Goal: Obtain resource: Download file/media

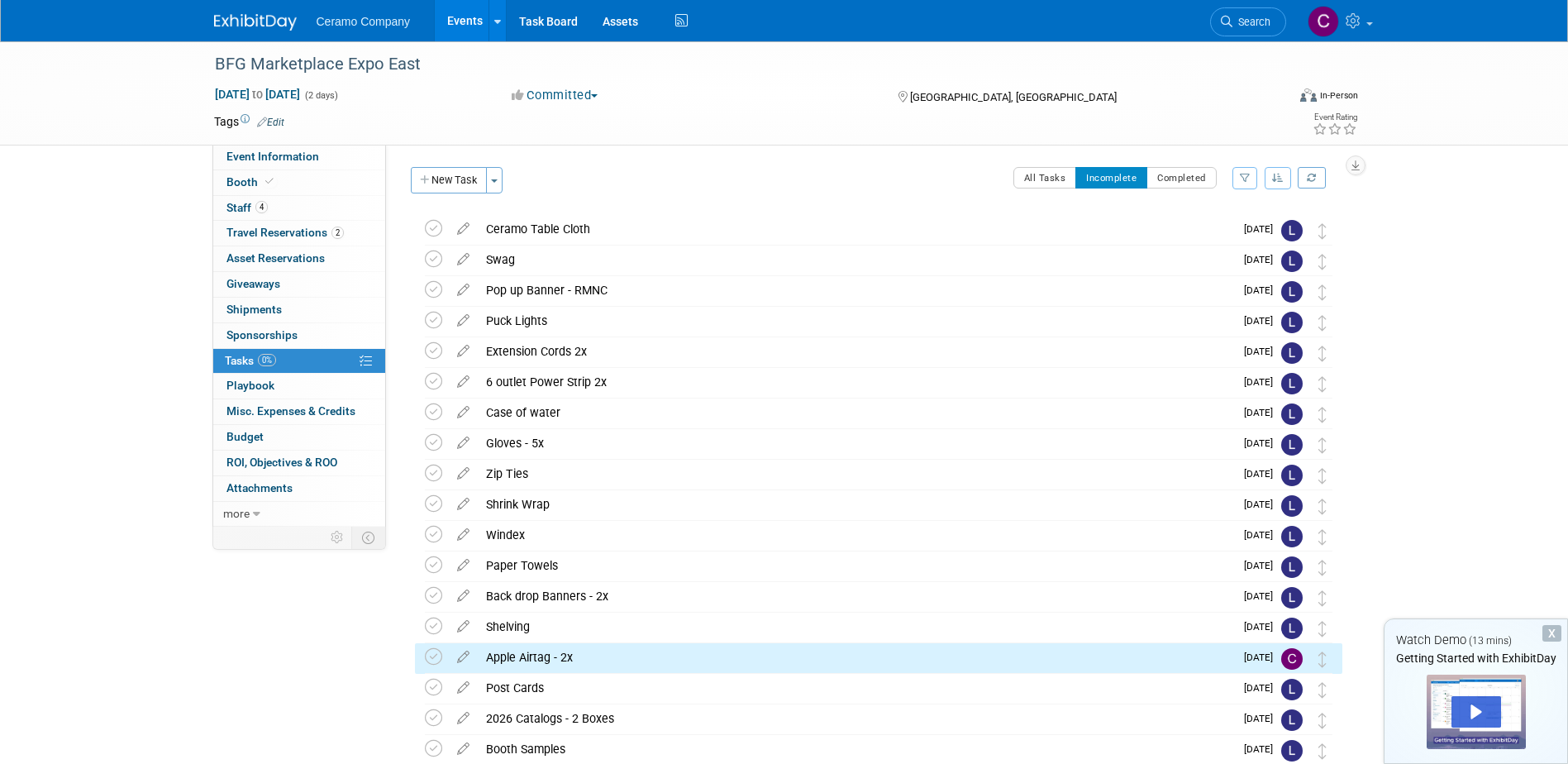
scroll to position [103, 0]
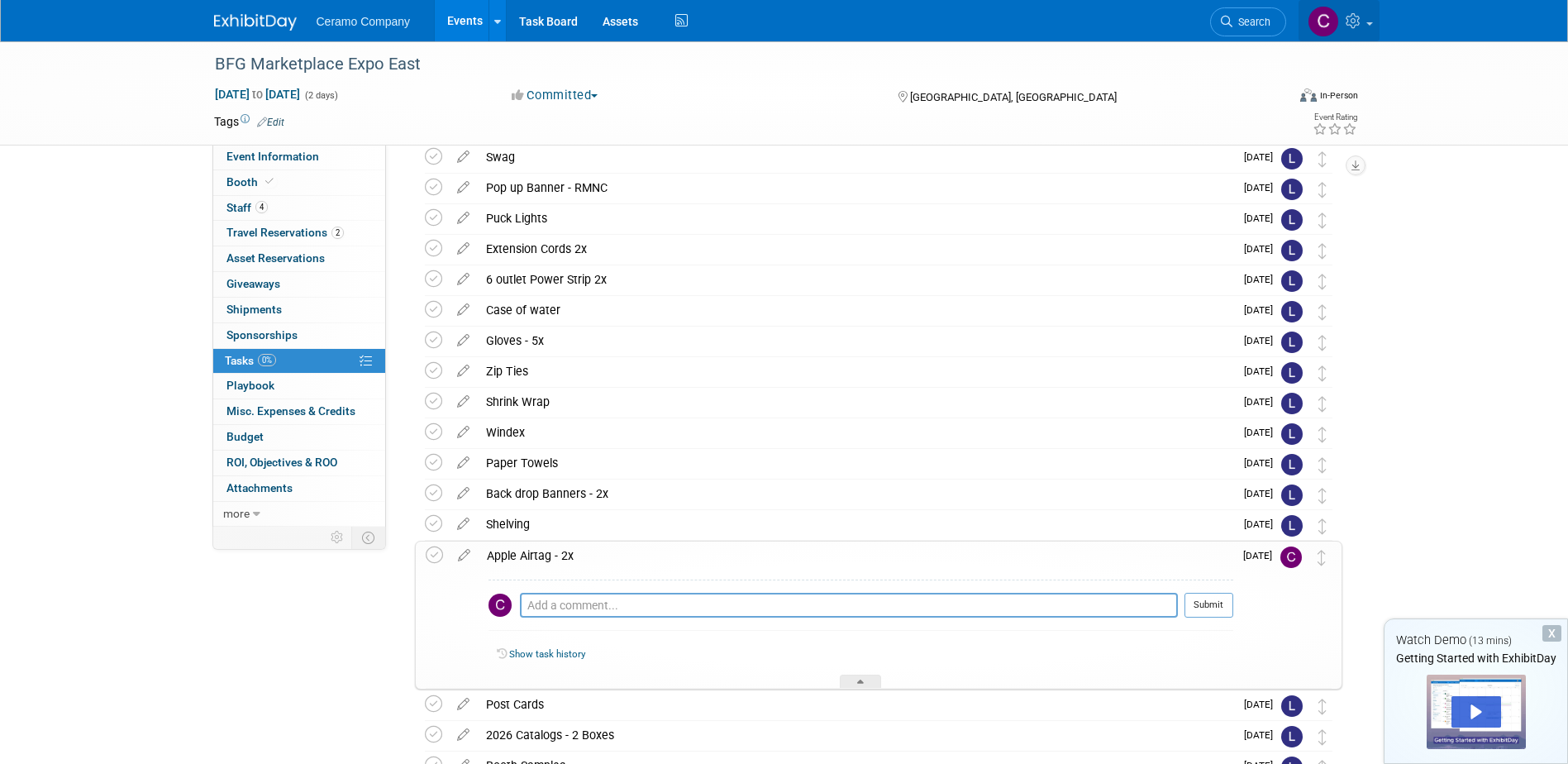
click at [1324, 28] on img at bounding box center [1323, 22] width 31 height 31
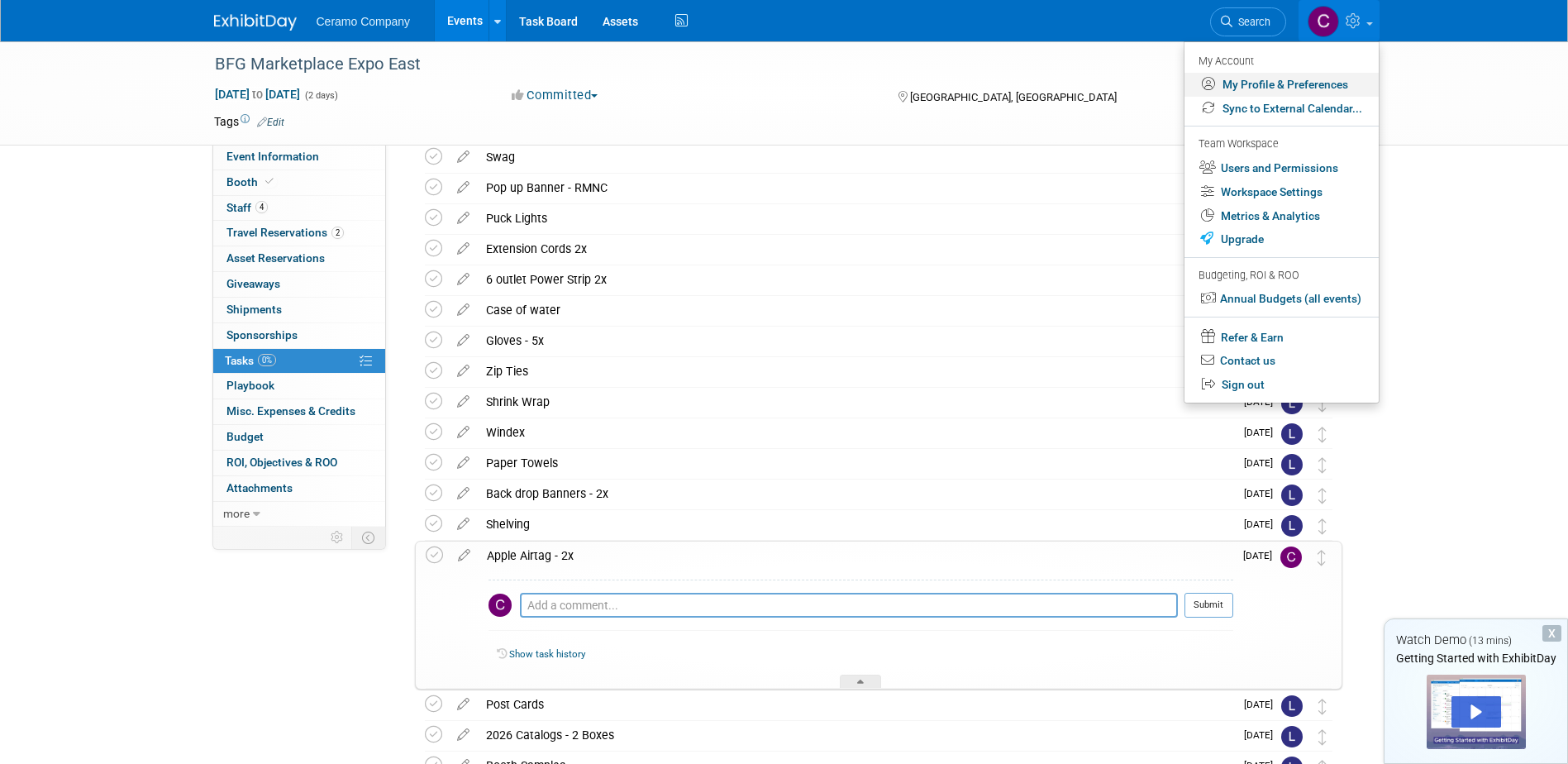
click at [1294, 83] on link "My Profile & Preferences" at bounding box center [1282, 85] width 194 height 24
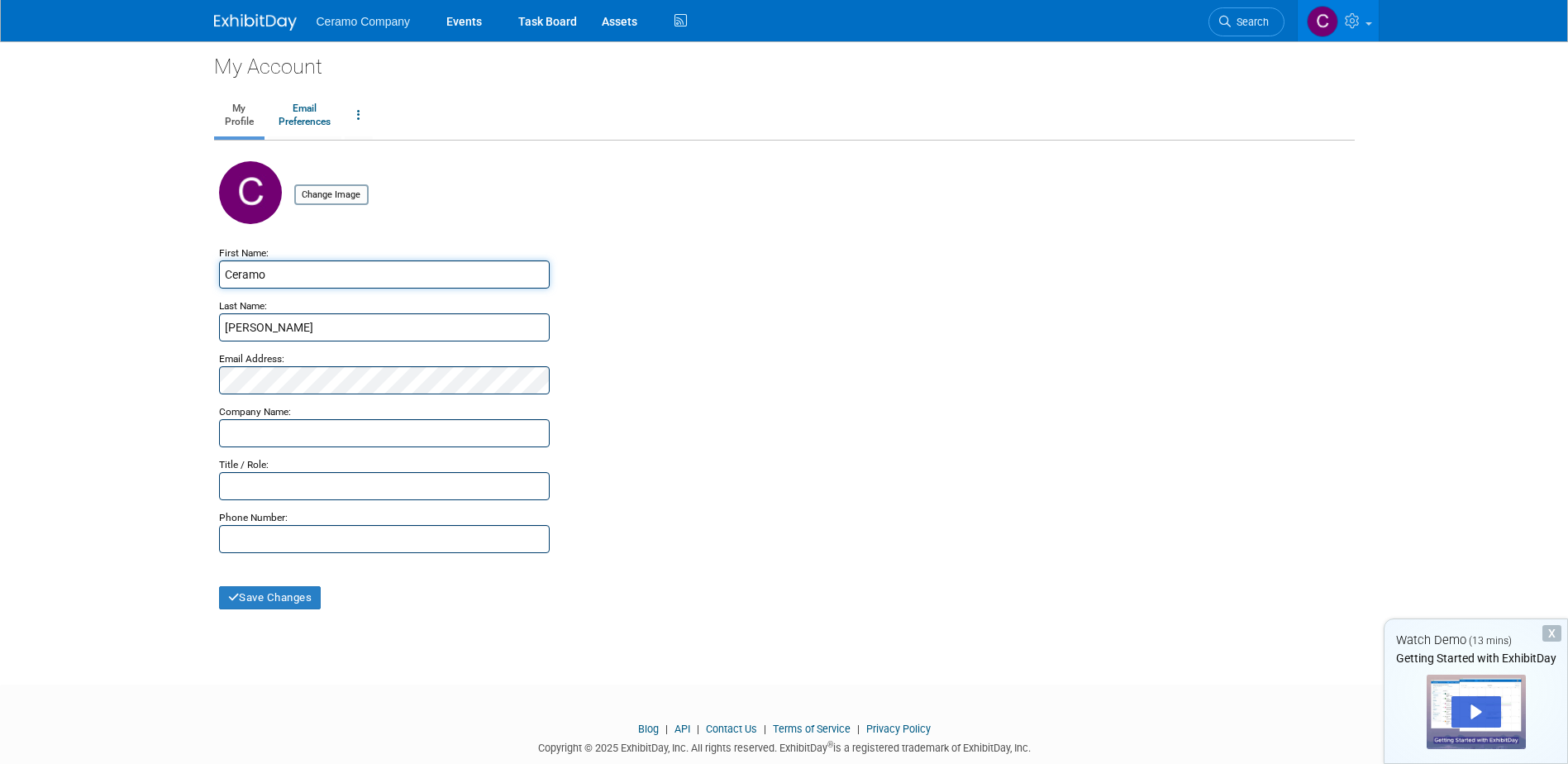
drag, startPoint x: 165, startPoint y: 277, endPoint x: 81, endPoint y: 287, distance: 84.6
click at [81, 287] on body "Ceramo Company Events Task Board Assets Activity Feed" at bounding box center [784, 382] width 1568 height 764
type input "April"
click at [95, 368] on body "Ceramo Company Events Task Board Assets Activity Feed" at bounding box center [784, 382] width 1568 height 764
click at [275, 601] on button "Save Changes" at bounding box center [271, 598] width 103 height 24
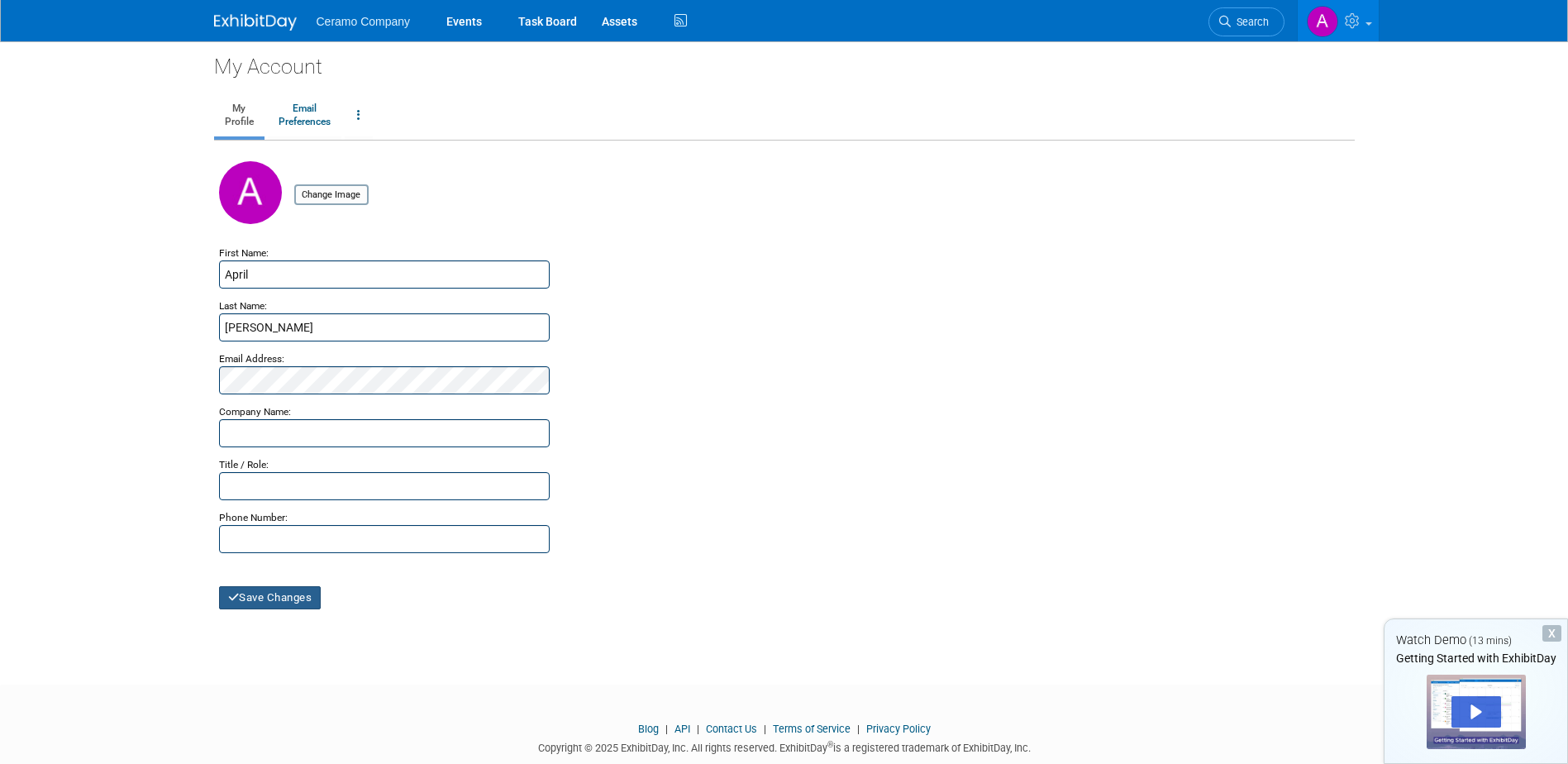
click at [306, 600] on button "Save Changes" at bounding box center [271, 598] width 103 height 24
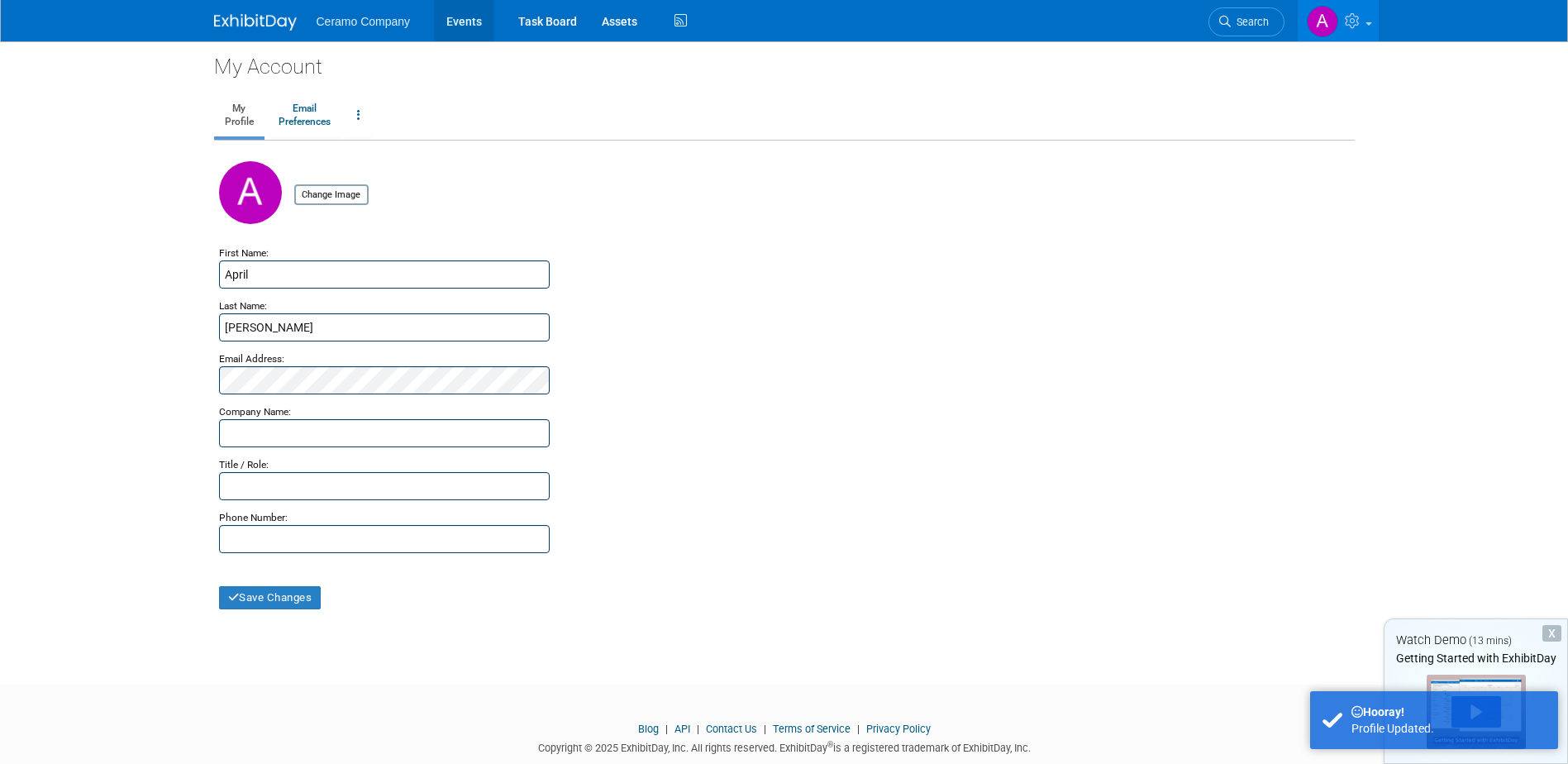
click at [461, 22] on link "Events" at bounding box center [464, 20] width 60 height 41
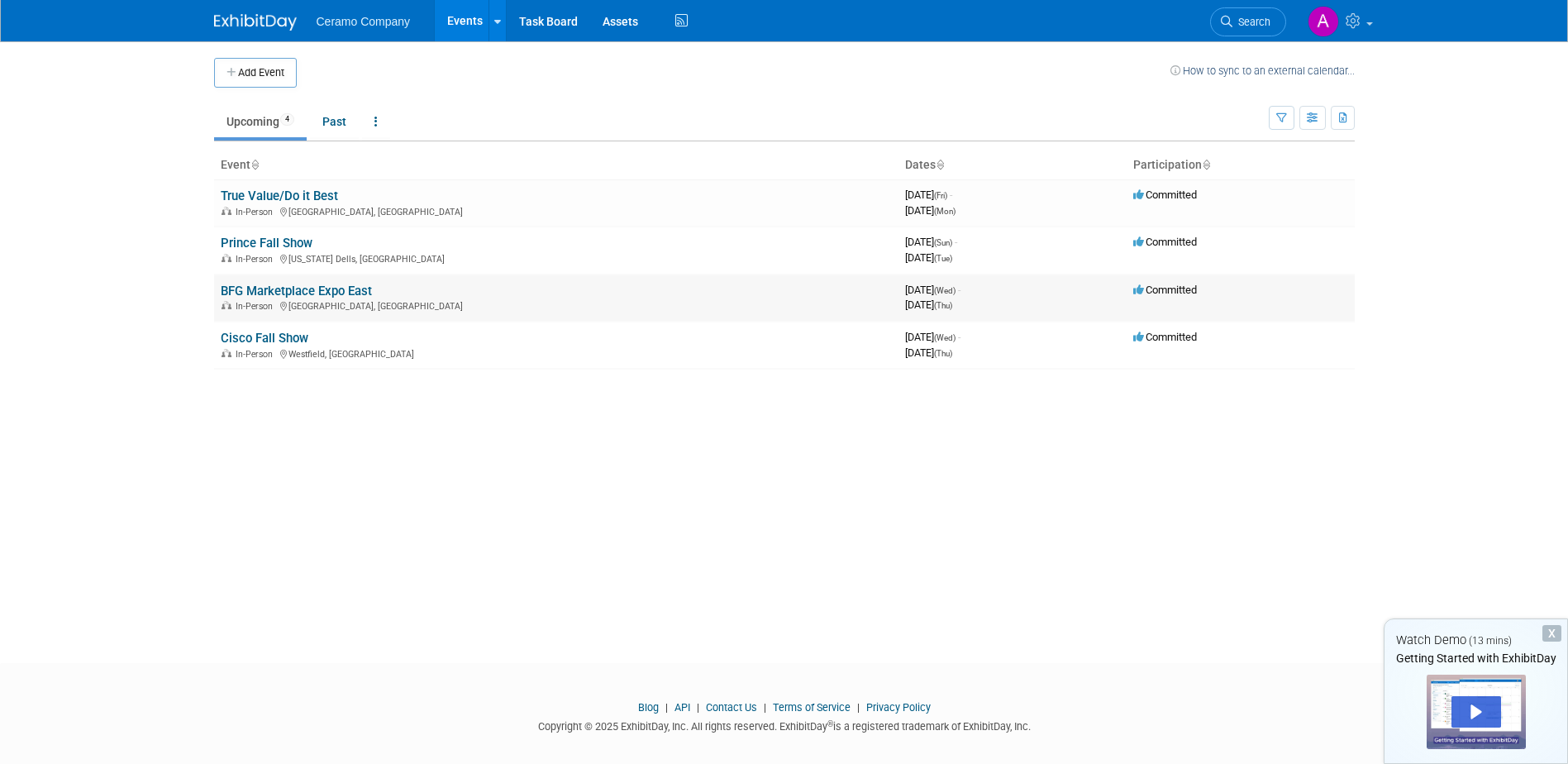
click at [319, 286] on link "BFG Marketplace Expo East" at bounding box center [297, 291] width 151 height 15
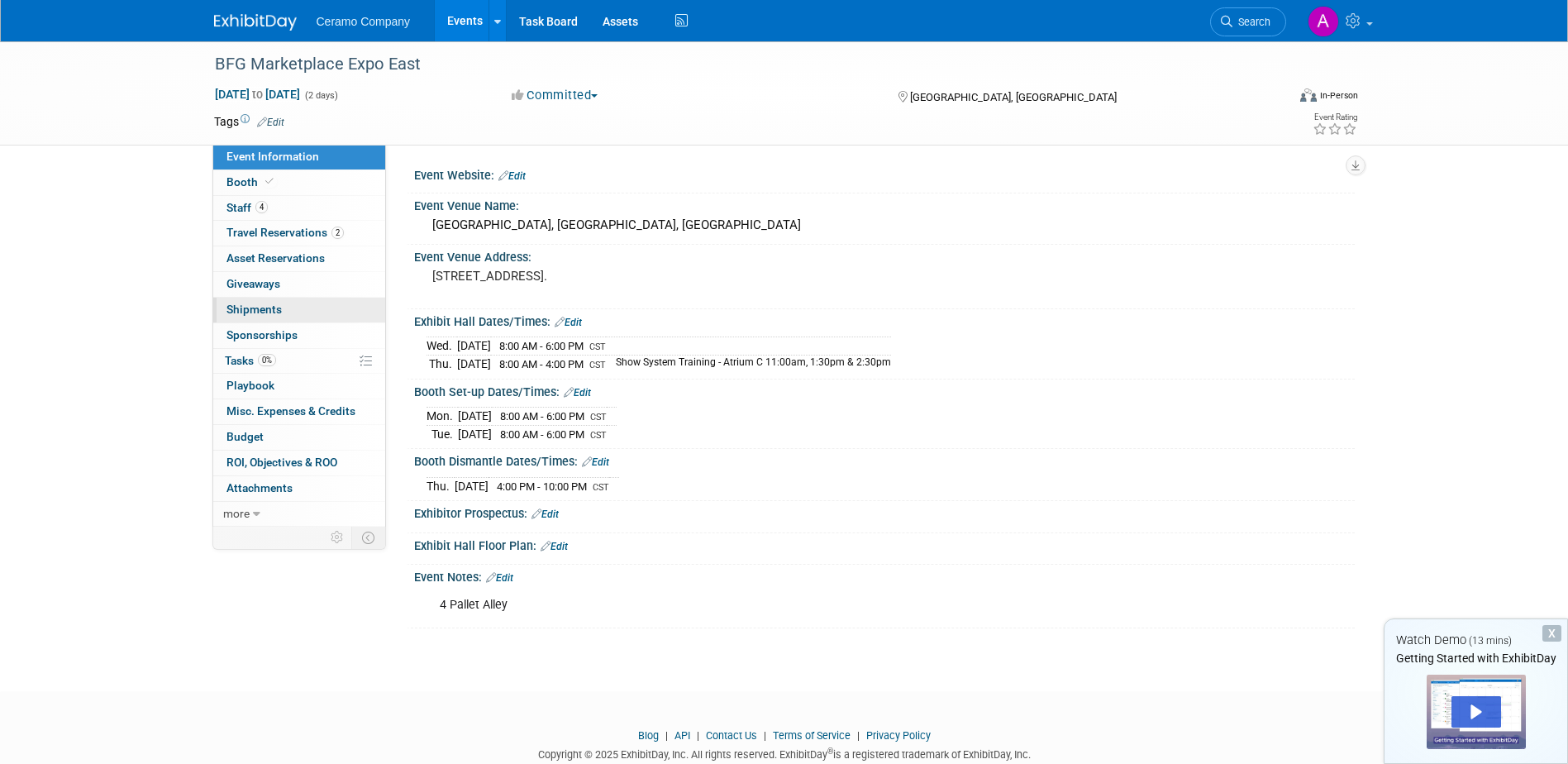
click at [269, 309] on span "Shipments 0" at bounding box center [254, 309] width 56 height 13
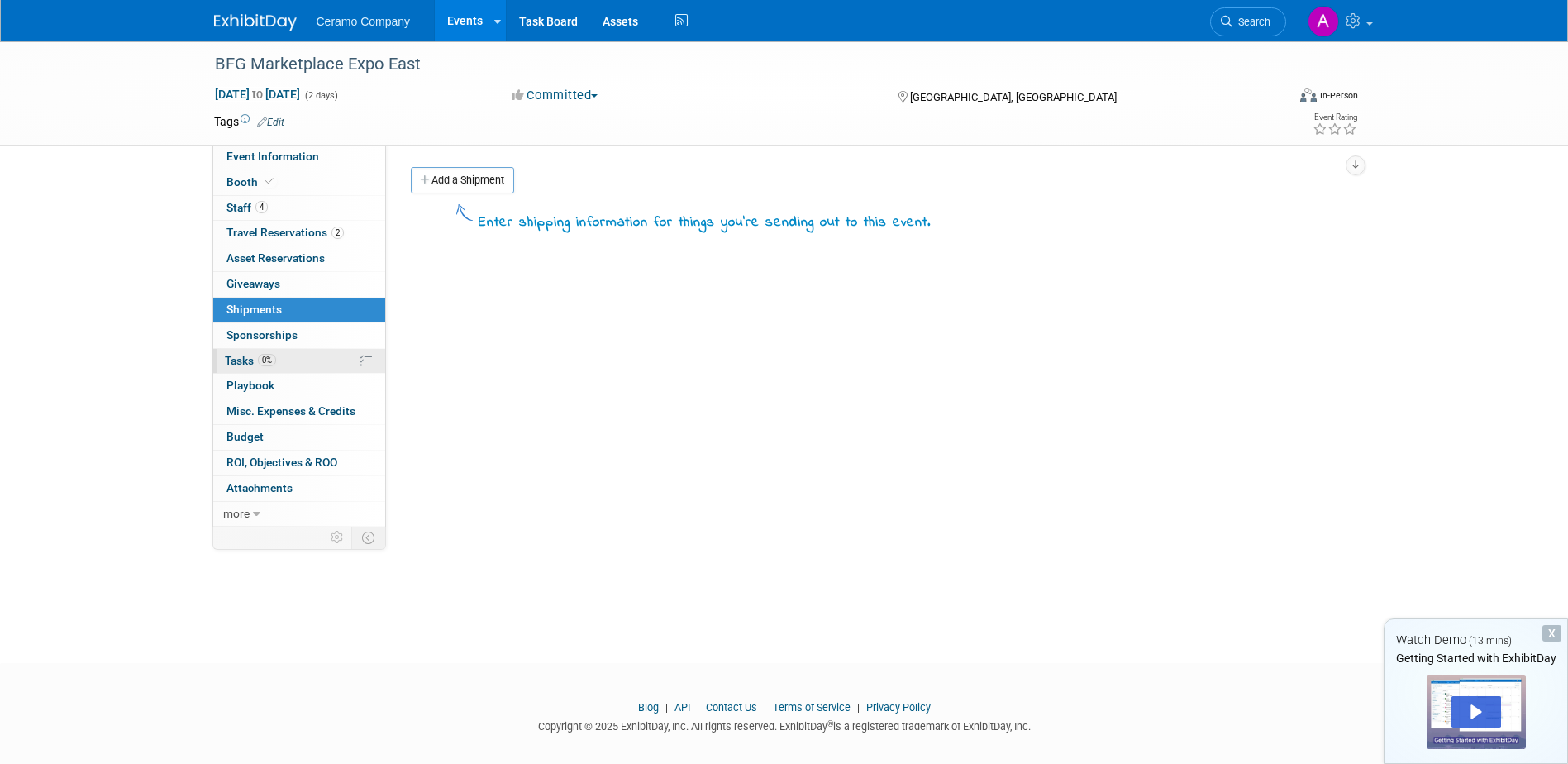
click at [246, 363] on span "Tasks 0%" at bounding box center [250, 360] width 51 height 13
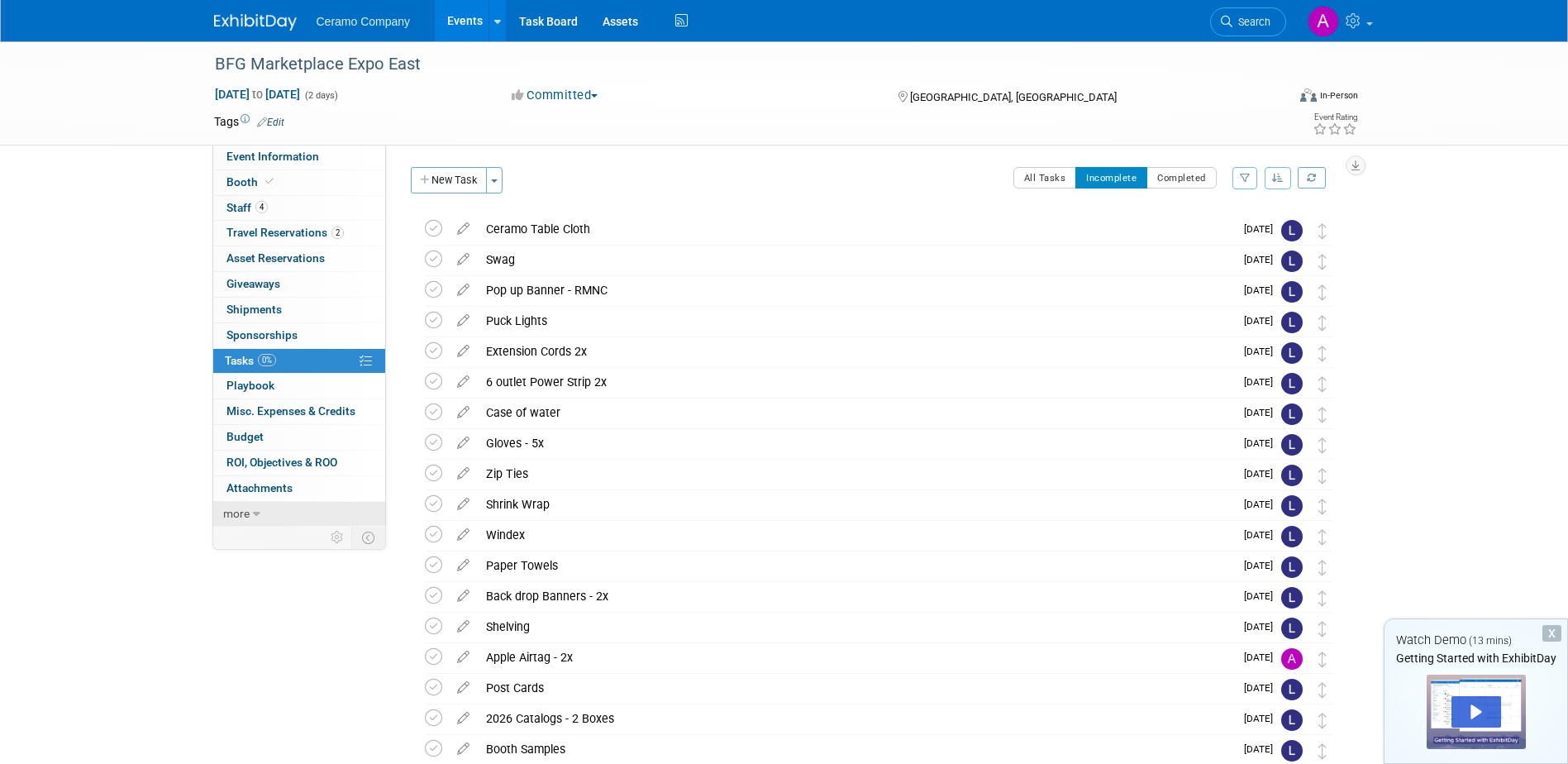
click at [260, 511] on link "more" at bounding box center [299, 514] width 172 height 24
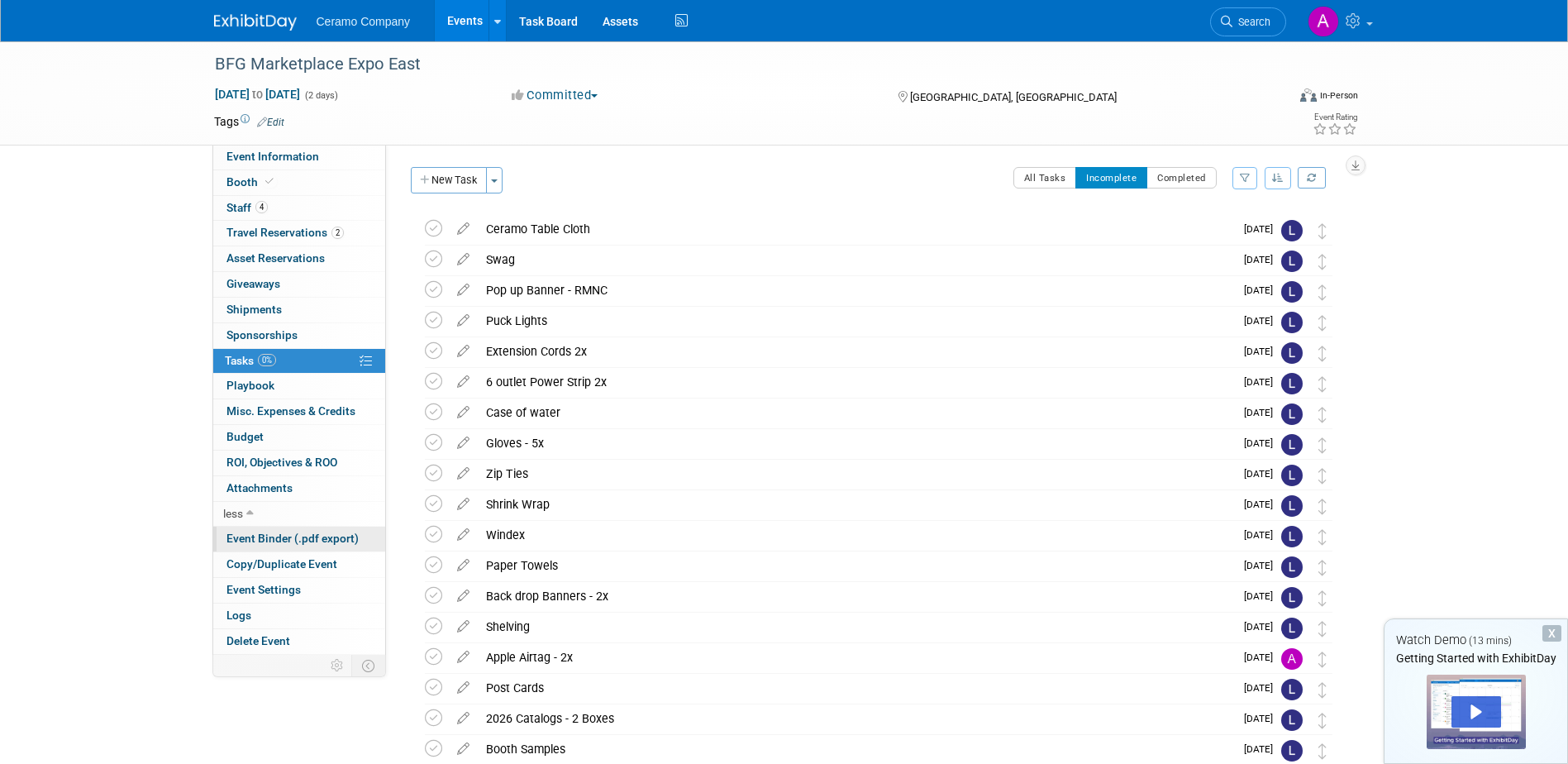
click at [294, 541] on span "Event Binder (.pdf export)" at bounding box center [293, 538] width 132 height 13
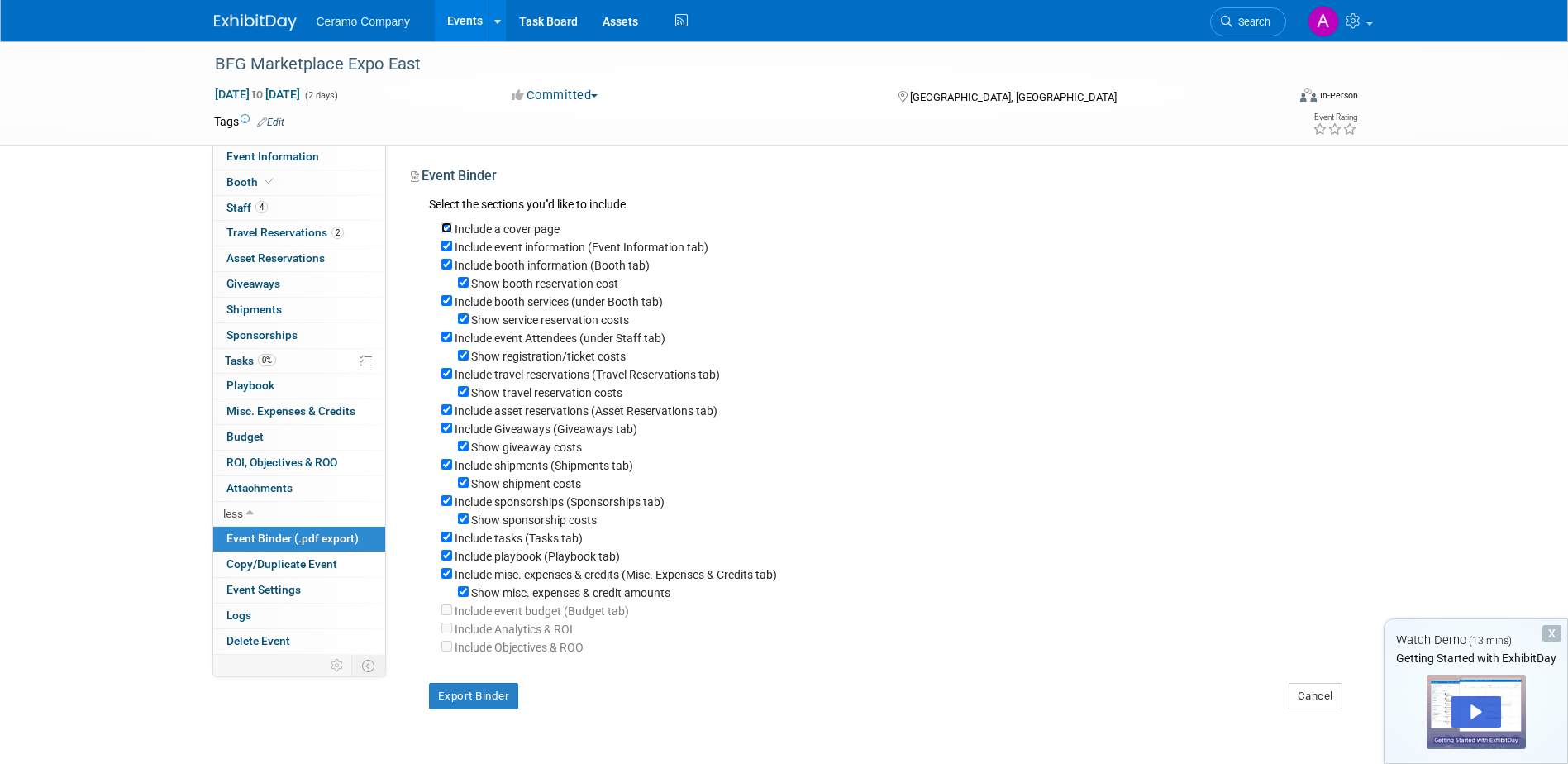
click at [451, 229] on input "Include a cover page" at bounding box center [447, 227] width 10 height 10
checkbox input "false"
click at [448, 247] on input "Include event information (Event Information tab)" at bounding box center [447, 246] width 10 height 10
checkbox input "false"
click at [447, 266] on input "Include booth information (Booth tab)" at bounding box center [447, 264] width 10 height 10
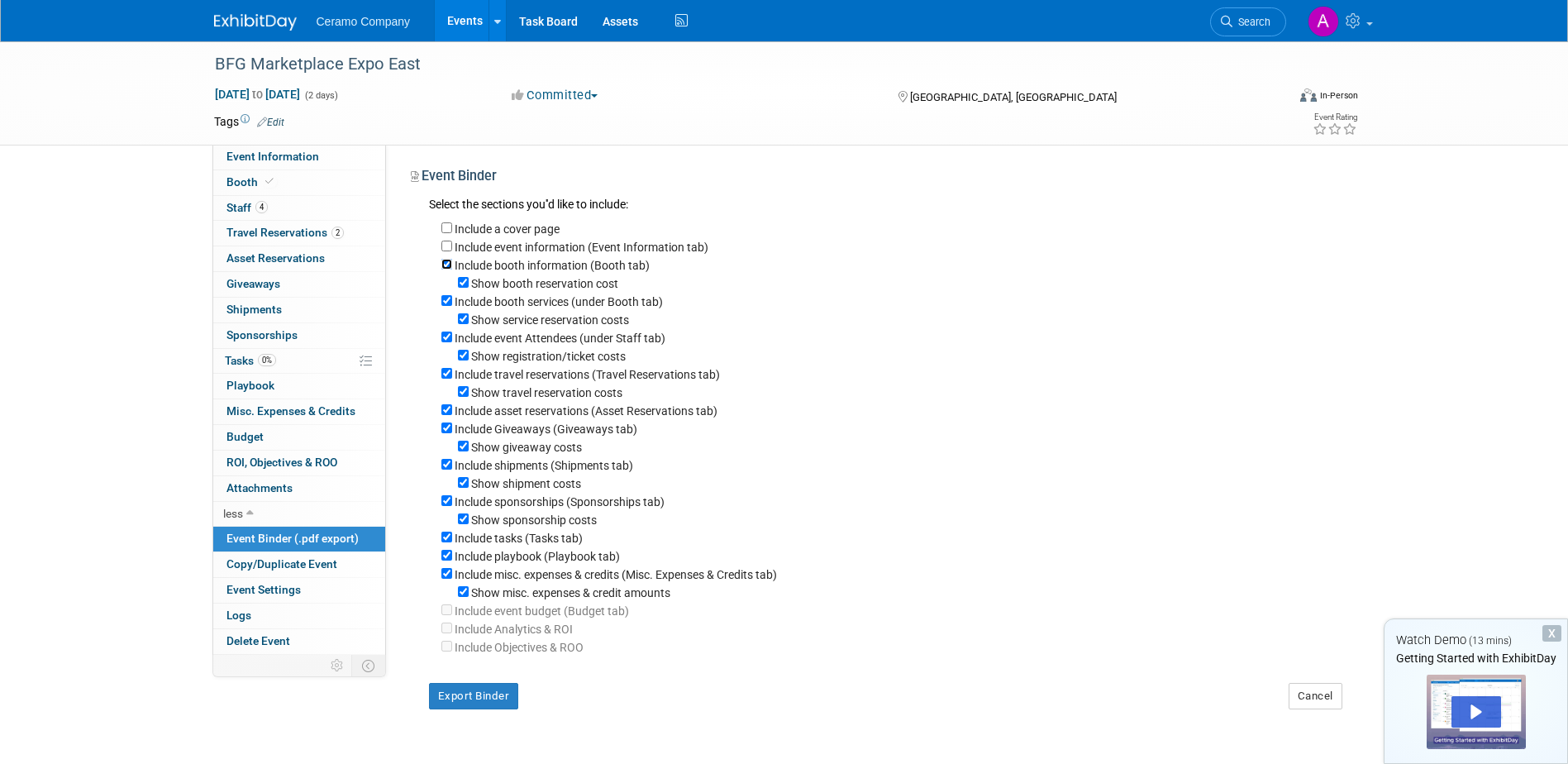
checkbox input "false"
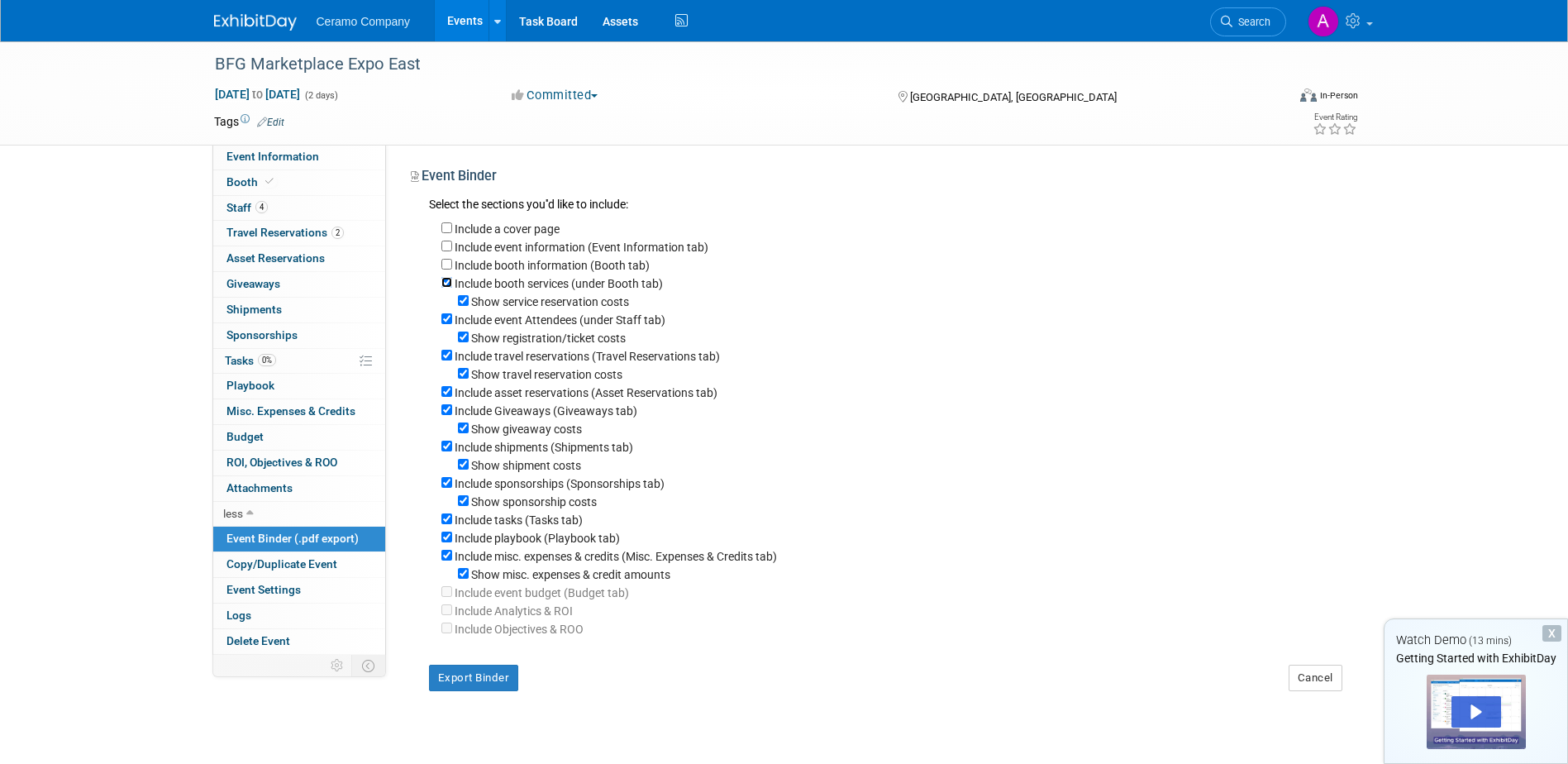
click at [448, 285] on input "Include booth services (under Booth tab)" at bounding box center [447, 282] width 10 height 10
checkbox input "false"
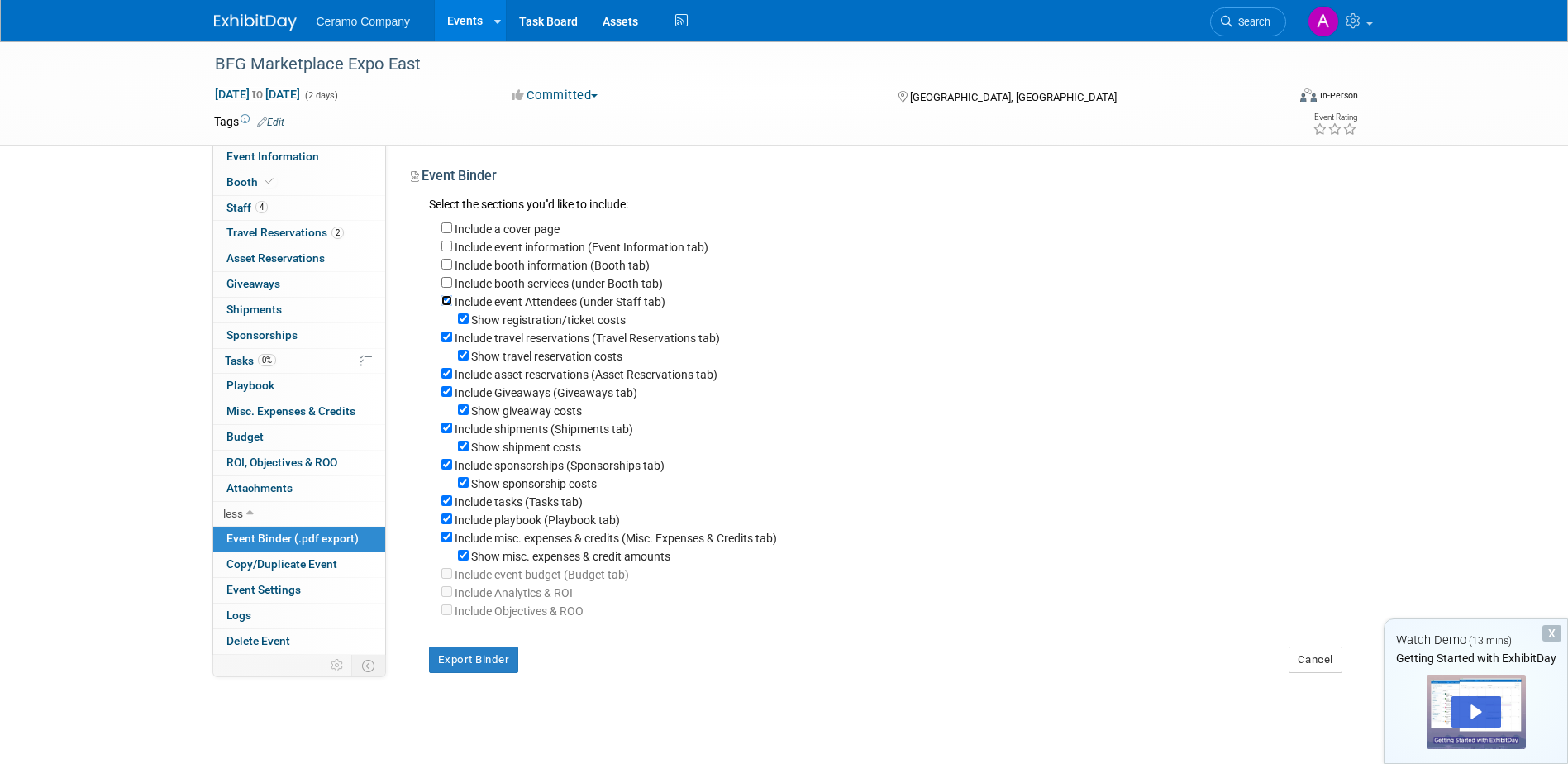
click at [441, 302] on input "Include event Attendees (under Staff tab)" at bounding box center [447, 301] width 10 height 10
checkbox input "false"
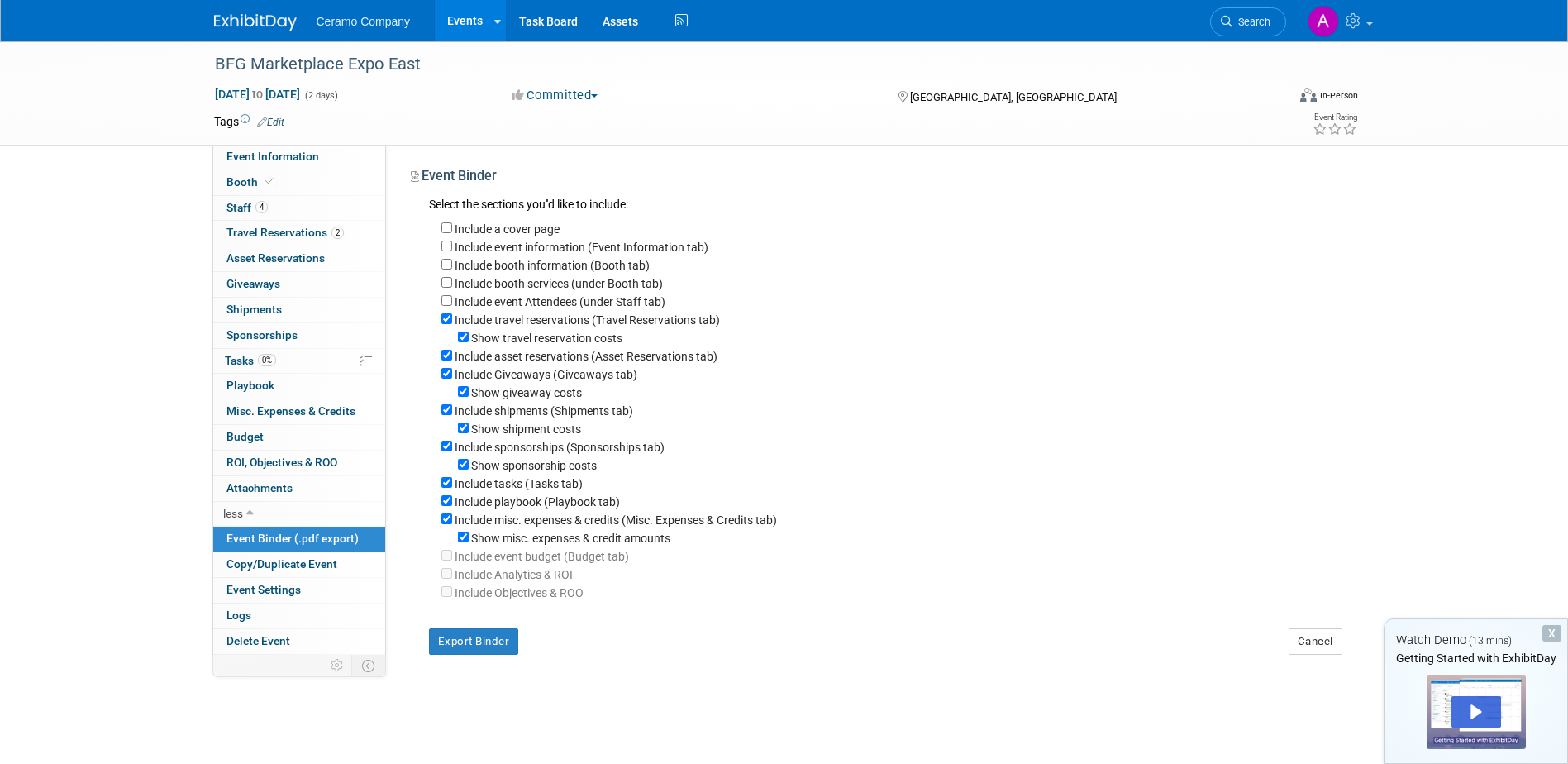
click at [441, 315] on div "Include travel reservations (Travel Reservations tab)" at bounding box center [892, 319] width 901 height 18
click at [441, 321] on input "Include travel reservations (Travel Reservations tab)" at bounding box center [447, 319] width 10 height 10
checkbox input "false"
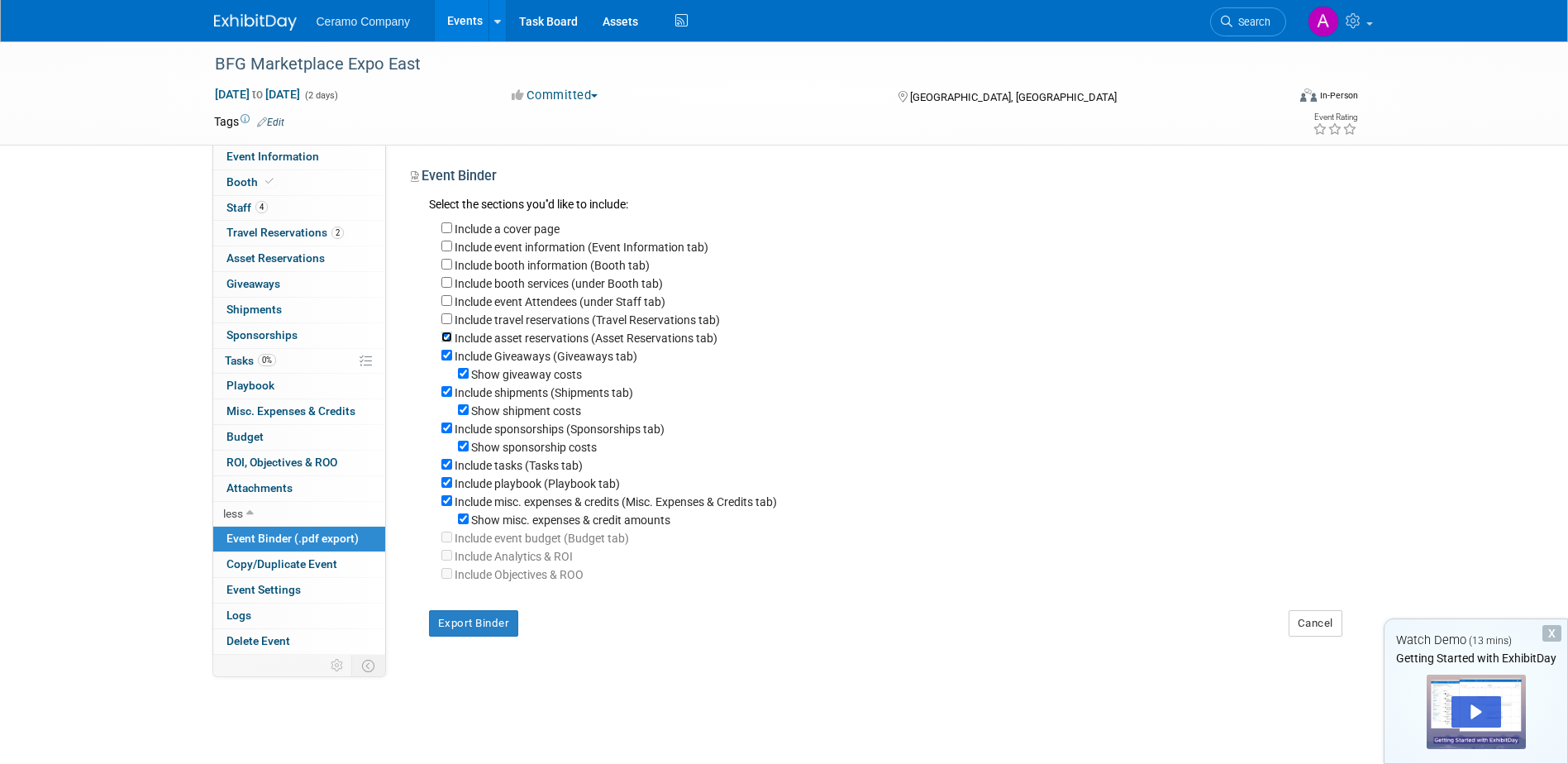
click at [443, 339] on input "Include asset reservations (Asset Reservations tab)" at bounding box center [447, 337] width 10 height 10
checkbox input "false"
click at [448, 355] on input "Include Giveaways (Giveaways tab)" at bounding box center [447, 355] width 10 height 10
checkbox input "false"
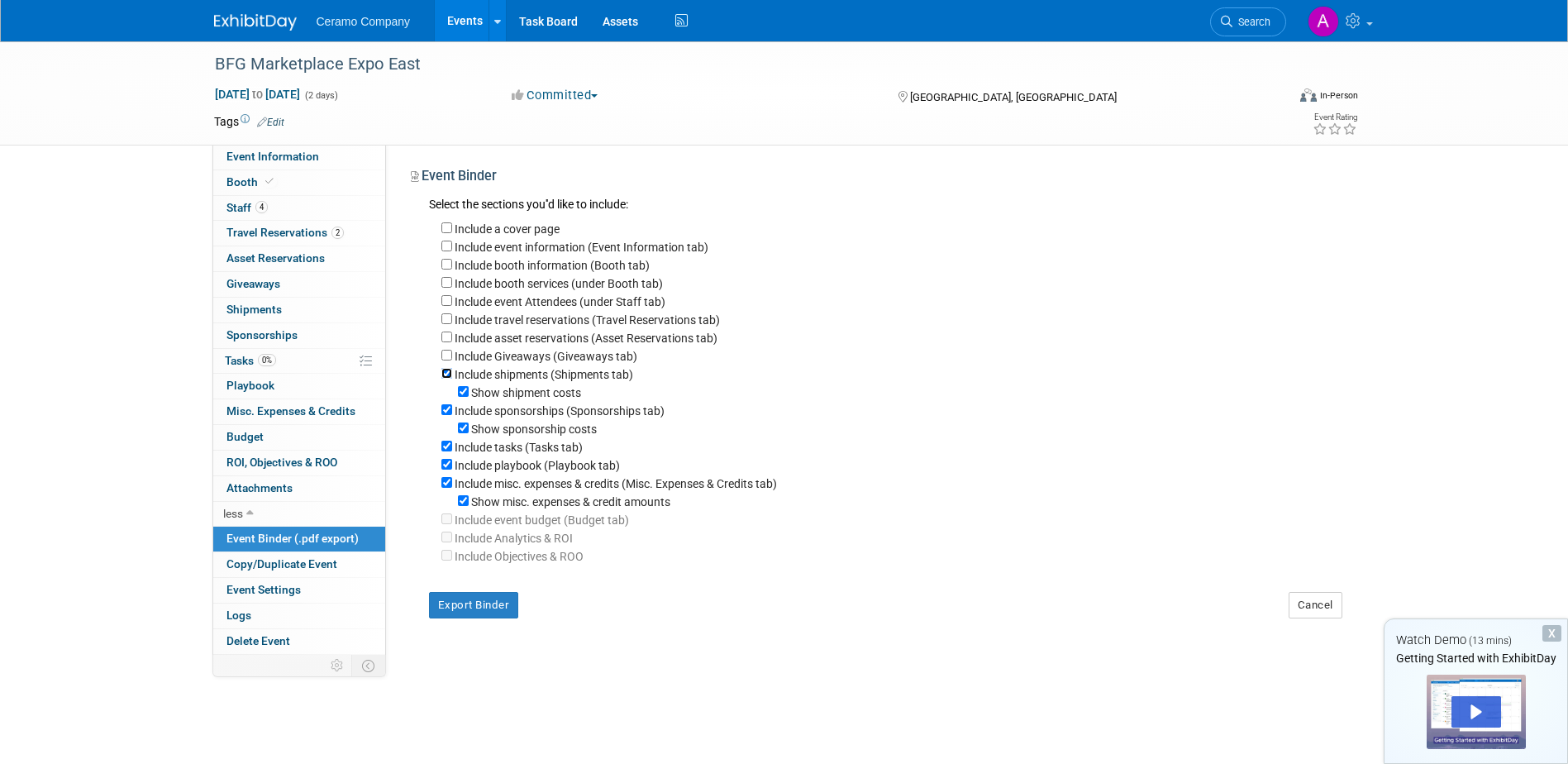
click at [448, 379] on input "Include shipments (Shipments tab)" at bounding box center [447, 374] width 10 height 10
checkbox input "false"
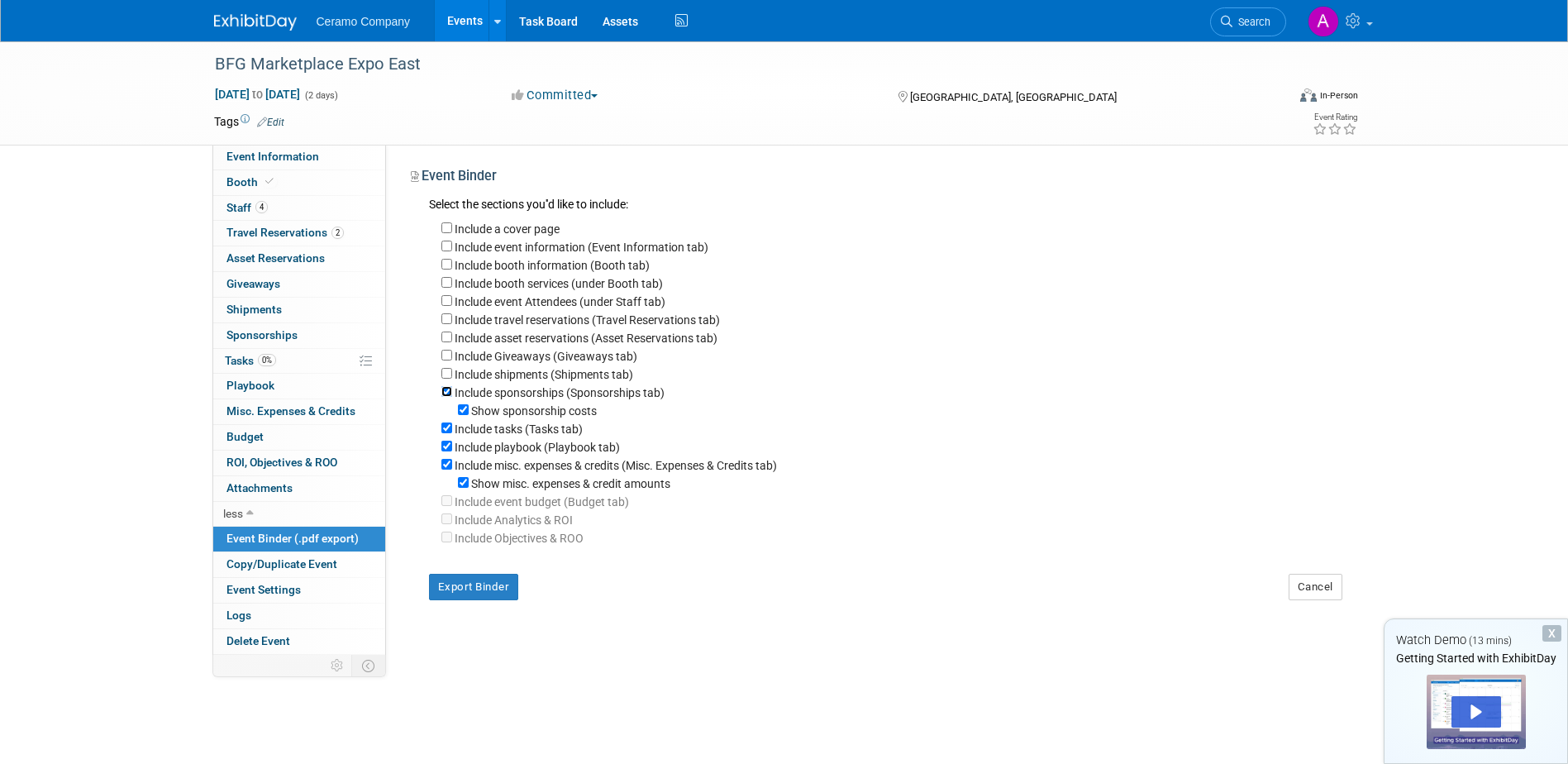
click at [449, 397] on input "Include sponsorships (Sponsorships tab)" at bounding box center [447, 391] width 10 height 10
checkbox input "false"
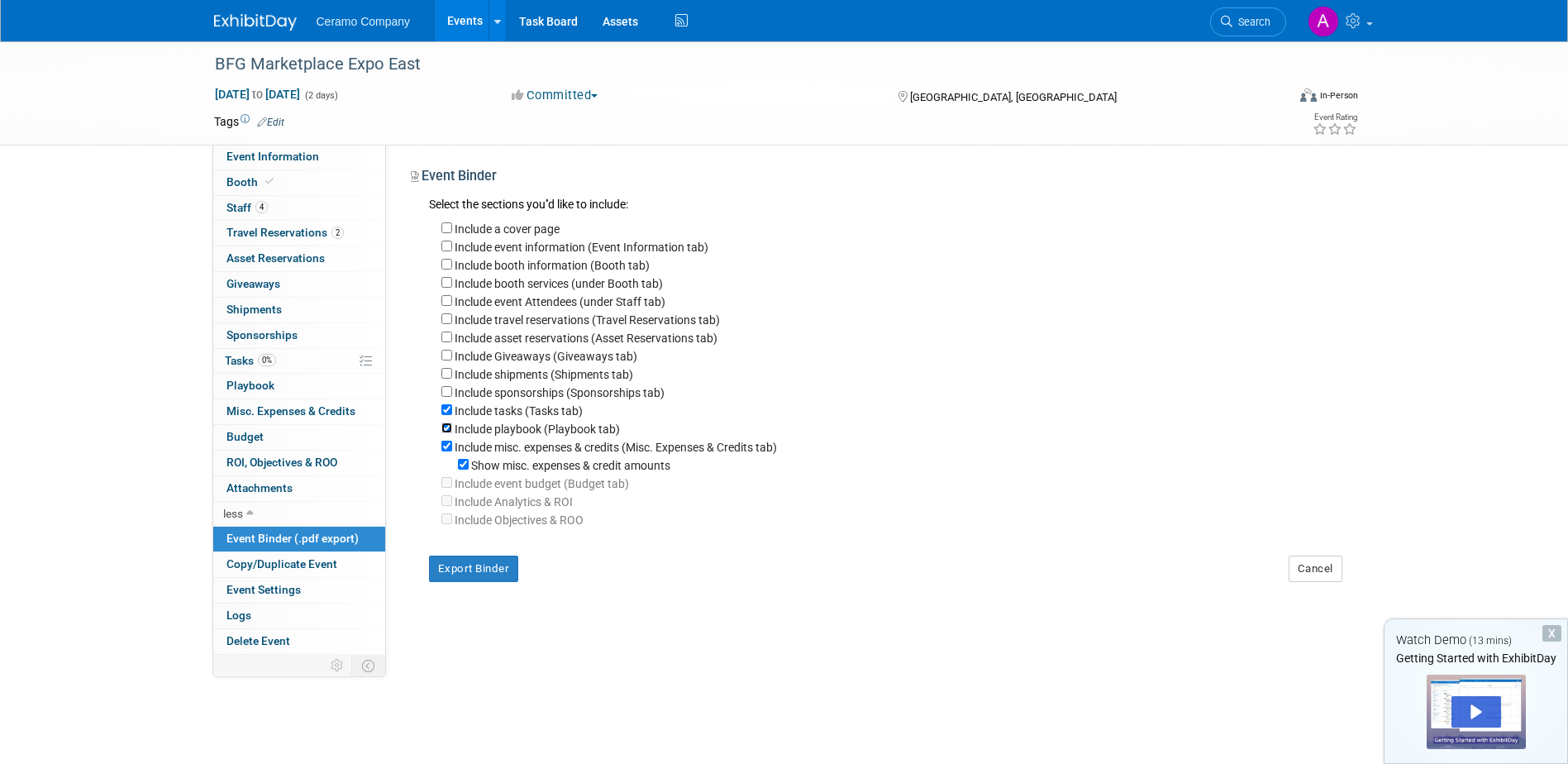
click at [448, 434] on input "Include playbook (Playbook tab)" at bounding box center [447, 428] width 10 height 10
checkbox input "false"
click at [449, 451] on input "Include misc. expenses & credits (Misc. Expenses & Credits tab)" at bounding box center [447, 446] width 10 height 10
checkbox input "false"
click at [501, 565] on button "Export Binder" at bounding box center [474, 551] width 91 height 26
